Goal: Task Accomplishment & Management: Manage account settings

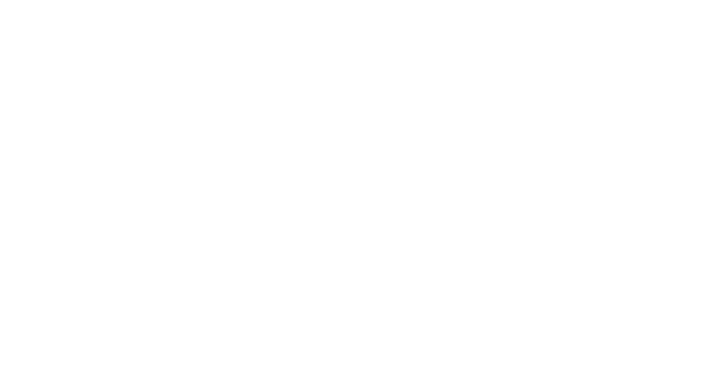
click at [443, 0] on html at bounding box center [362, 0] width 724 height 0
